Goal: Information Seeking & Learning: Learn about a topic

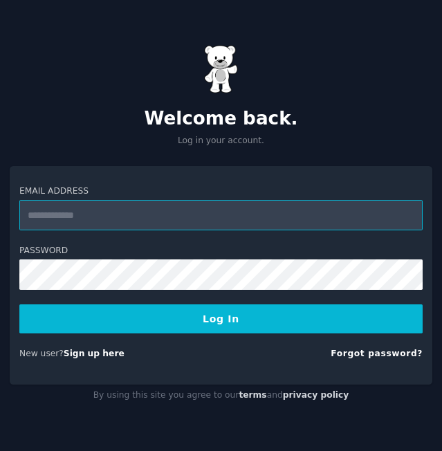
type input "**********"
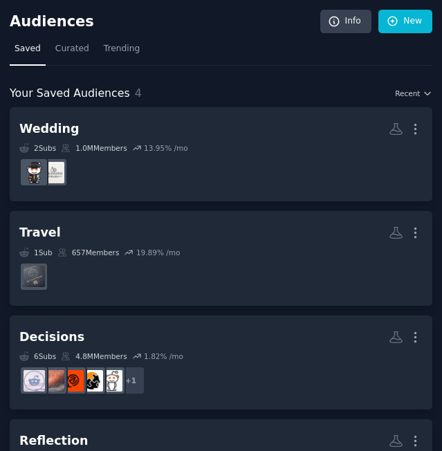
click at [48, 23] on h2 "Audiences" at bounding box center [165, 21] width 311 height 17
click at [401, 23] on link "New" at bounding box center [405, 22] width 54 height 24
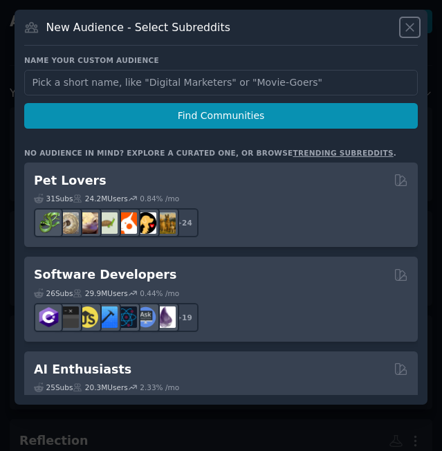
click at [410, 25] on icon at bounding box center [410, 27] width 15 height 15
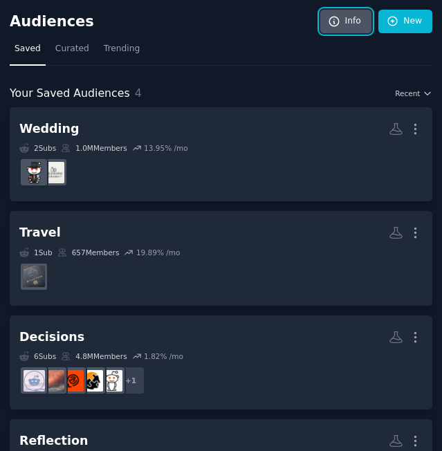
click at [324, 27] on link "Info" at bounding box center [345, 22] width 51 height 24
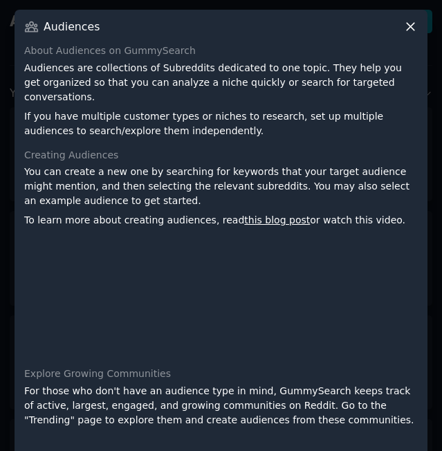
click at [407, 24] on icon at bounding box center [410, 26] width 15 height 15
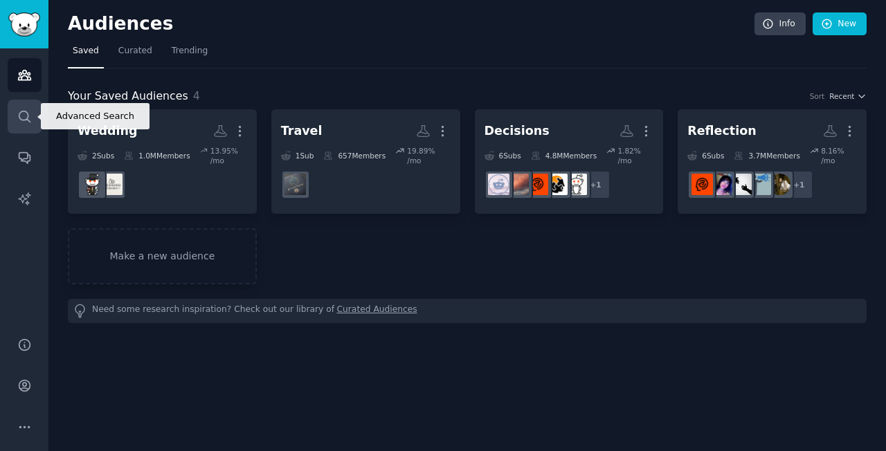
click at [21, 115] on icon "Sidebar" at bounding box center [24, 116] width 15 height 15
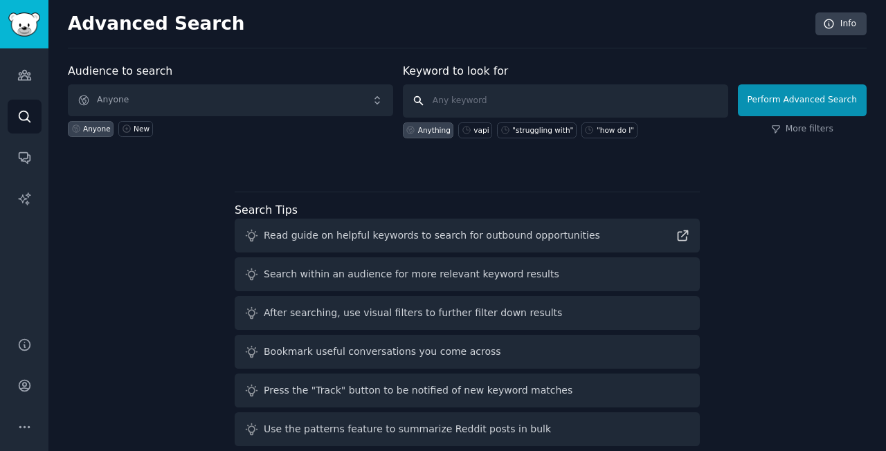
click at [441, 98] on input "text" at bounding box center [565, 100] width 325 height 33
type input "g"
type input "["
type input ""go high level""
click button "Perform Advanced Search" at bounding box center [802, 100] width 129 height 32
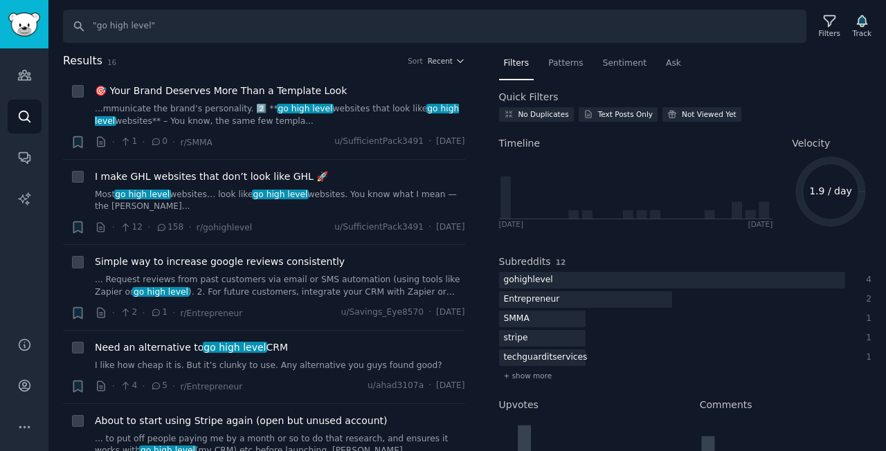
click at [323, 44] on div "Search "go high level" Filters Track Results 16 Sort Recent + 🎯 Your Brand Dese…" at bounding box center [466, 225] width 837 height 451
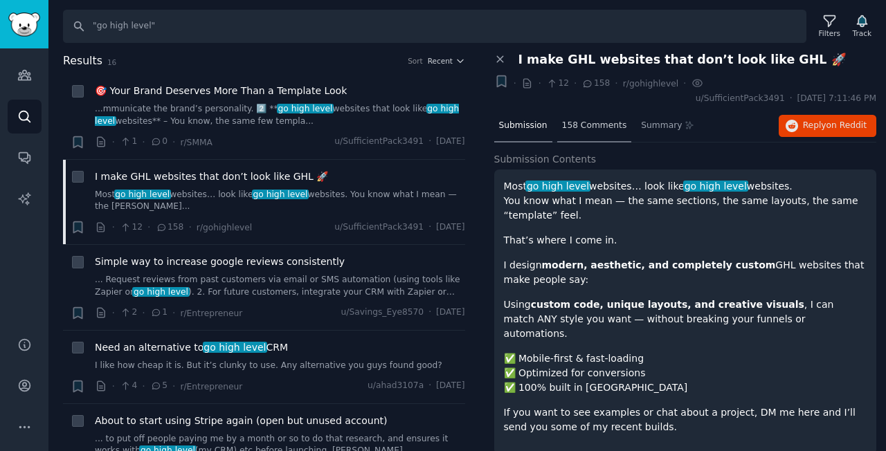
click at [587, 127] on span "158 Comments" at bounding box center [594, 126] width 65 height 12
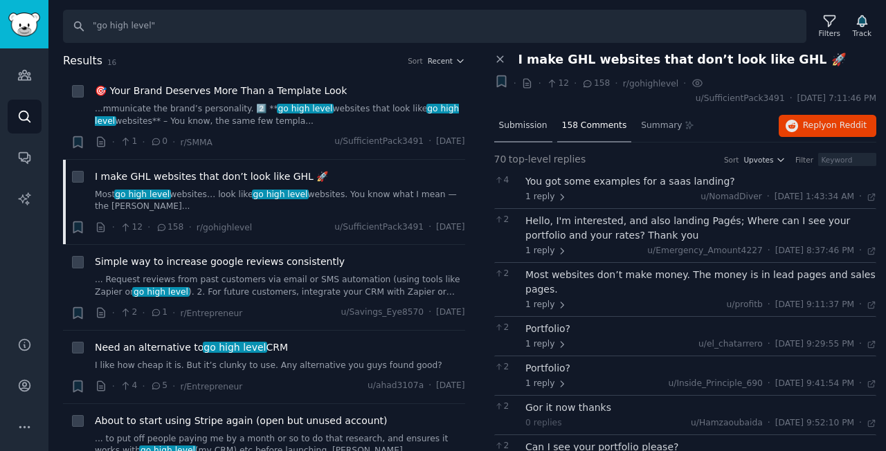
click at [525, 125] on span "Submission" at bounding box center [523, 126] width 48 height 12
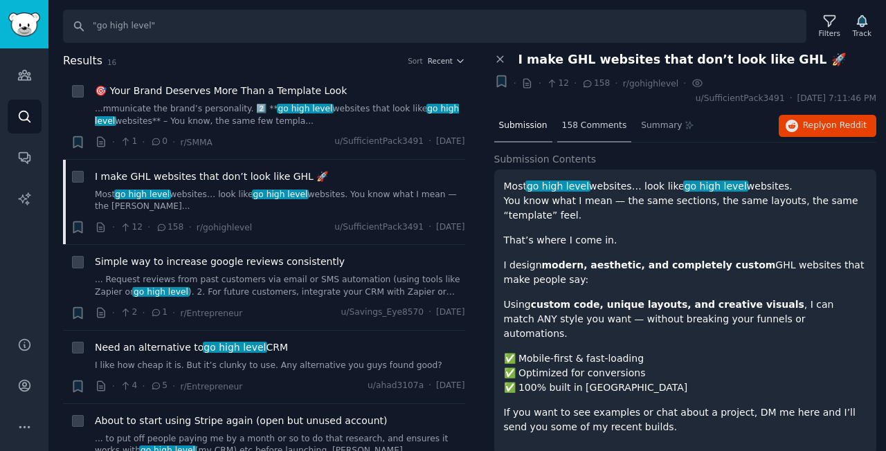
click at [586, 125] on span "158 Comments" at bounding box center [594, 126] width 65 height 12
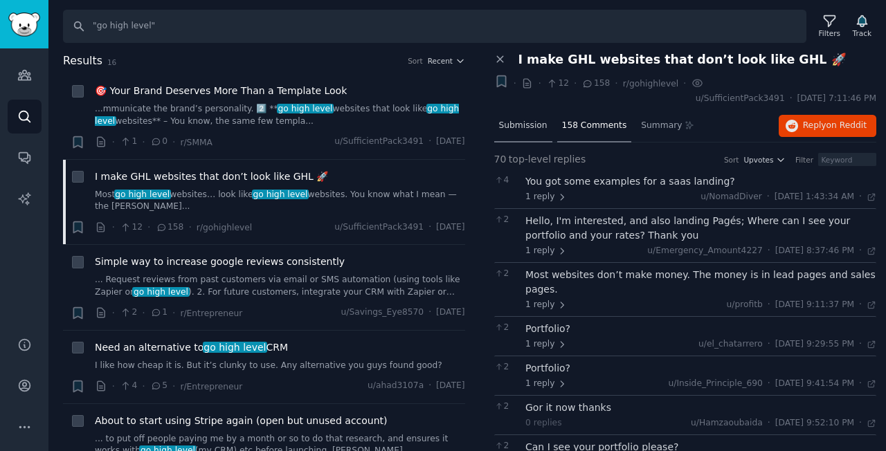
click at [524, 134] on div "Submission" at bounding box center [523, 126] width 58 height 33
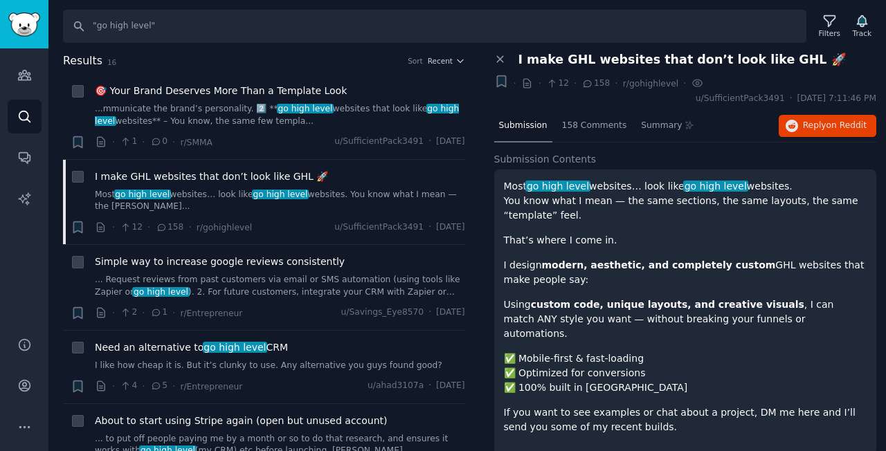
scroll to position [1, 0]
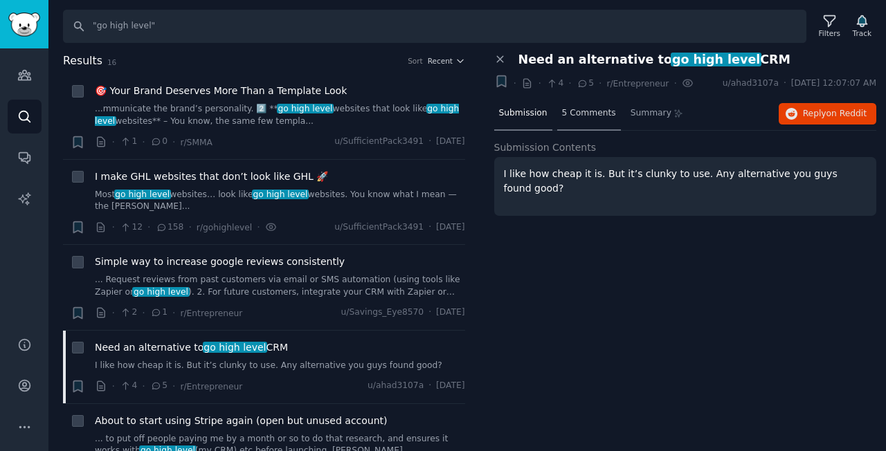
click at [588, 107] on span "5 Comments" at bounding box center [589, 113] width 54 height 12
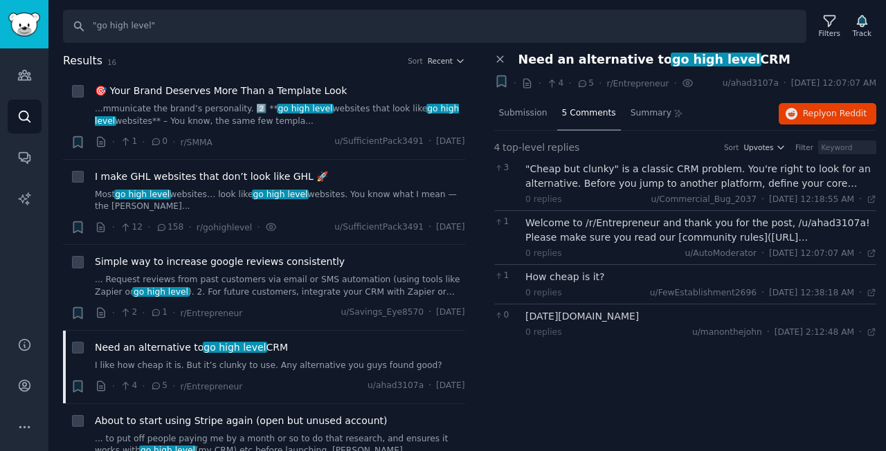
click at [553, 177] on div ""Cheap but clunky" is a classic CRM problem. You're right to look for an altern…" at bounding box center [700, 176] width 351 height 29
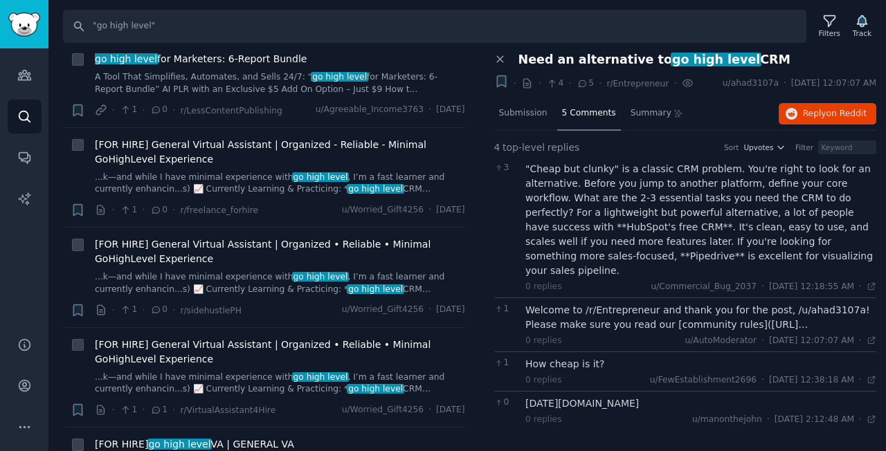
scroll to position [1003, 0]
click at [675, 415] on div "4 top-level replies Sort Upvotes Filter 3 "Cheap but clunky" is a classic CRM p…" at bounding box center [685, 288] width 383 height 315
